Goal: Find contact information: Find contact information

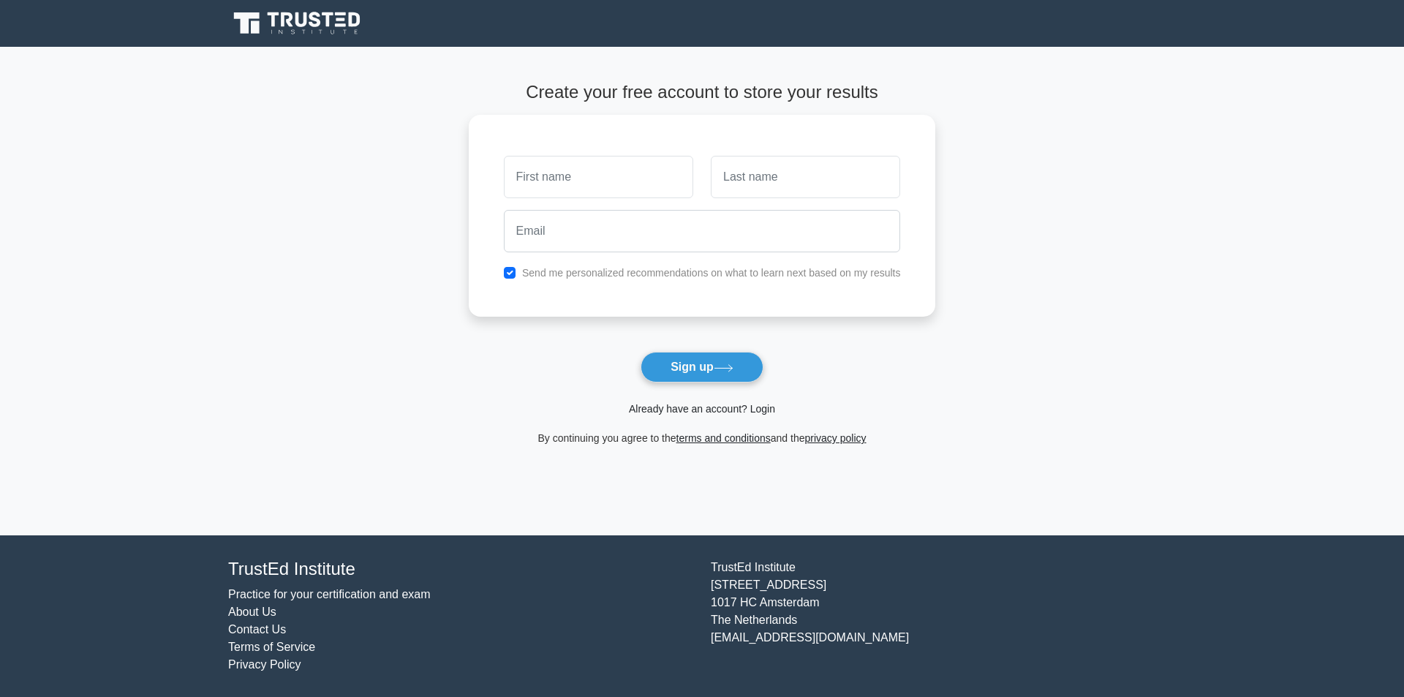
click at [644, 406] on link "Already have an account? Login" at bounding box center [702, 409] width 146 height 12
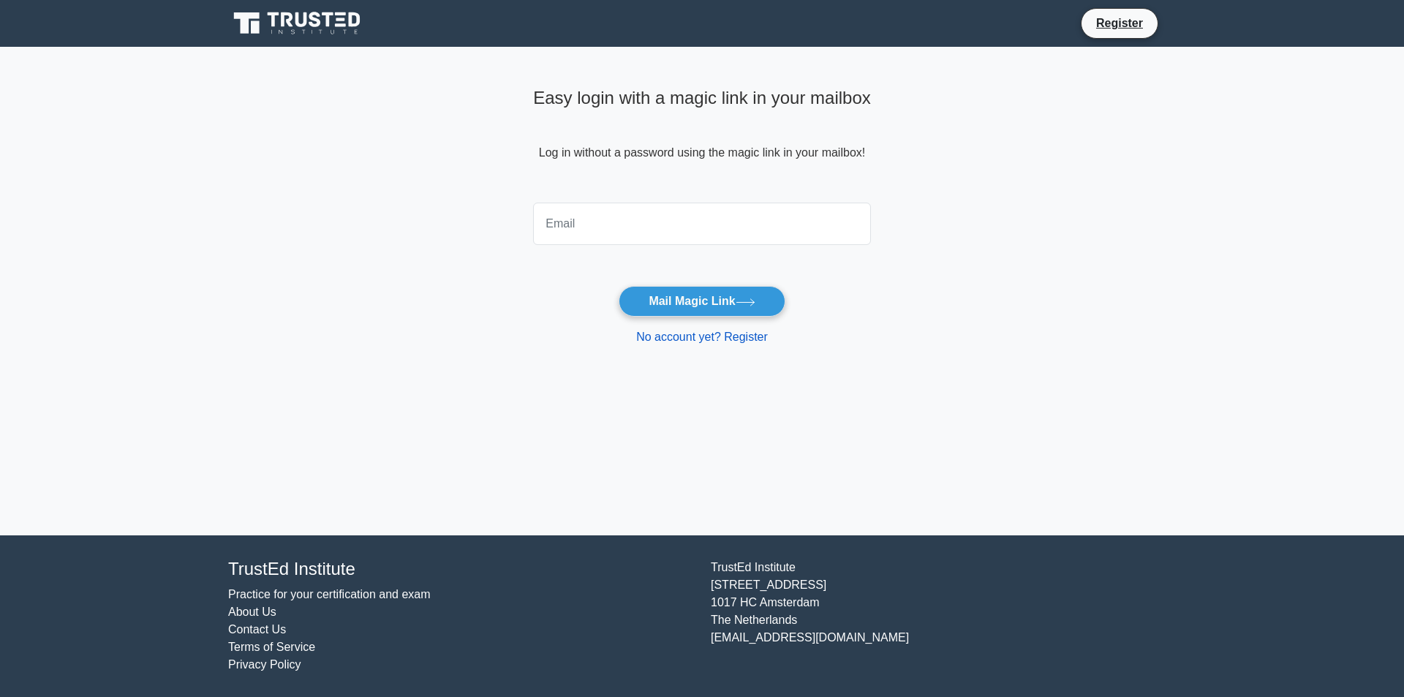
click at [651, 330] on link "No account yet? Register" at bounding box center [702, 336] width 132 height 12
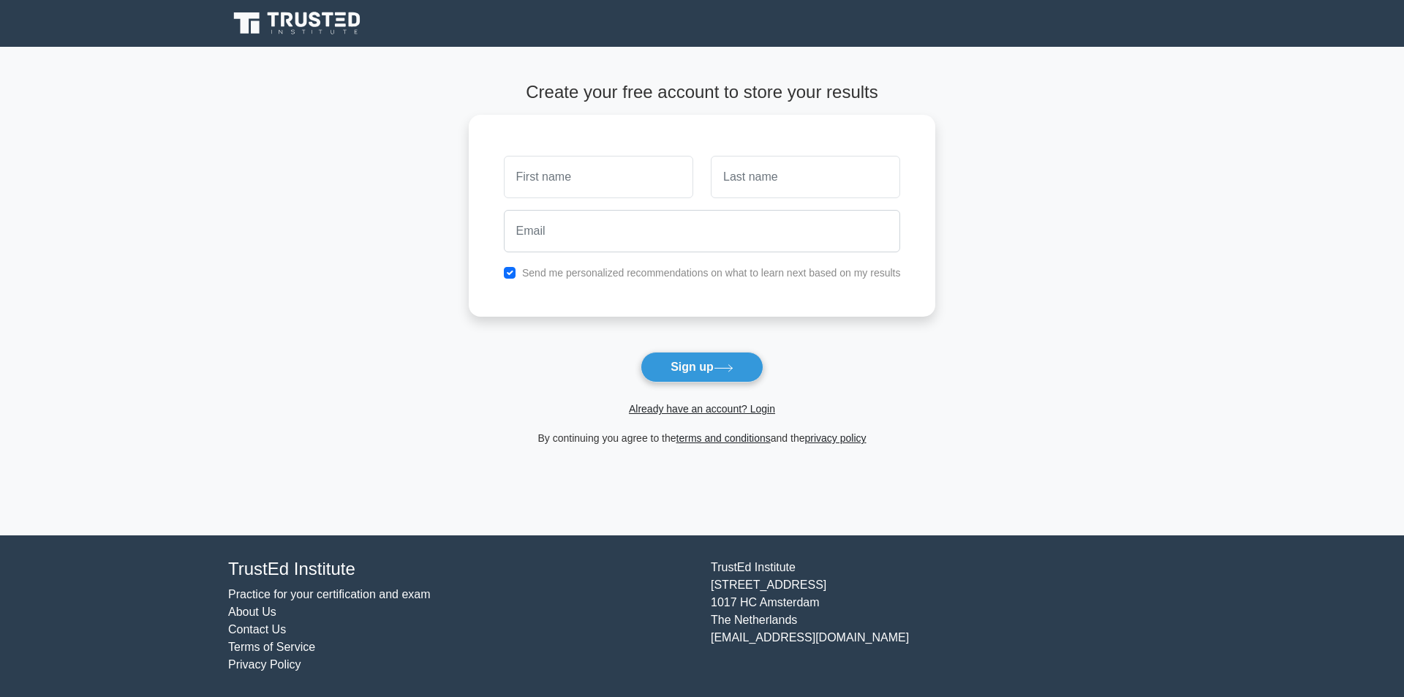
click at [238, 623] on link "Contact Us" at bounding box center [257, 629] width 58 height 12
